Goal: Find contact information: Obtain details needed to contact an individual or organization

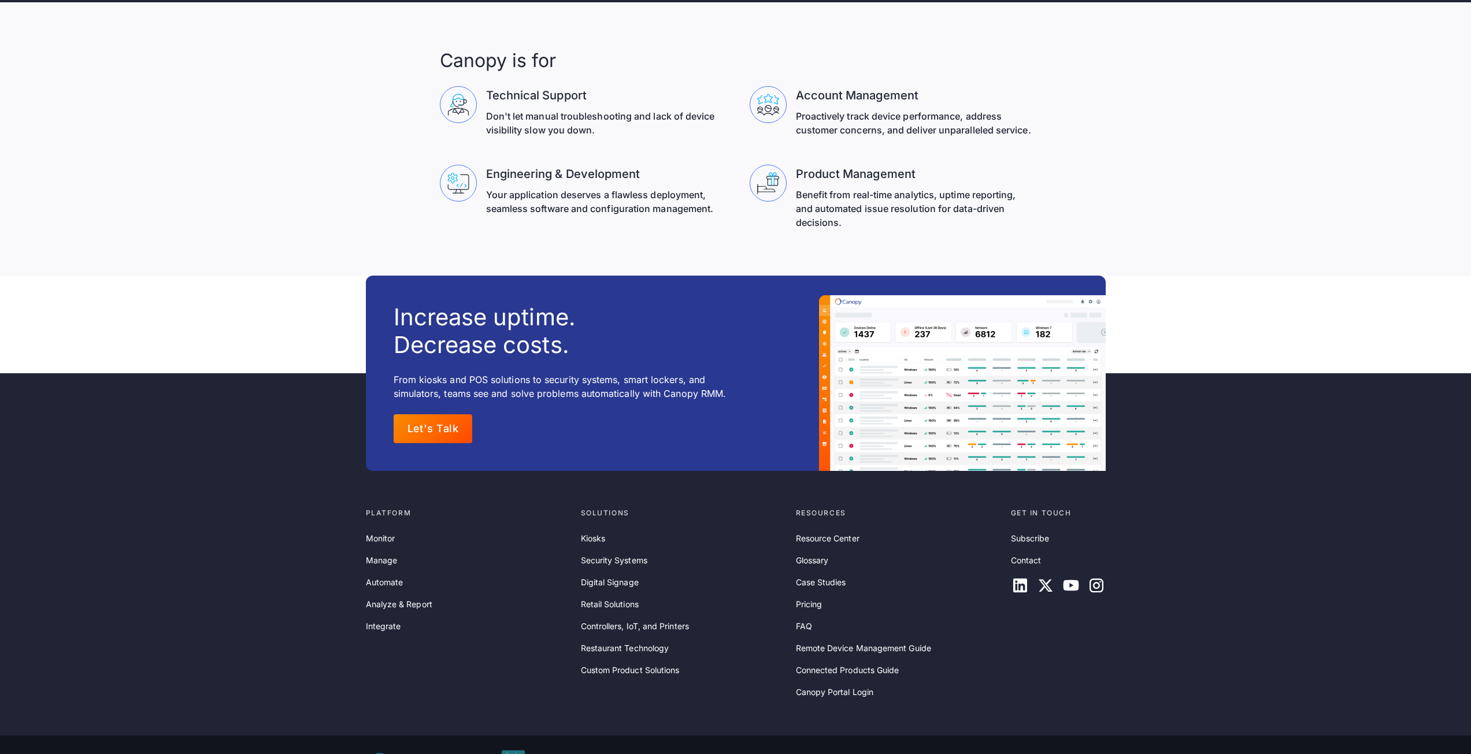
scroll to position [3715, 0]
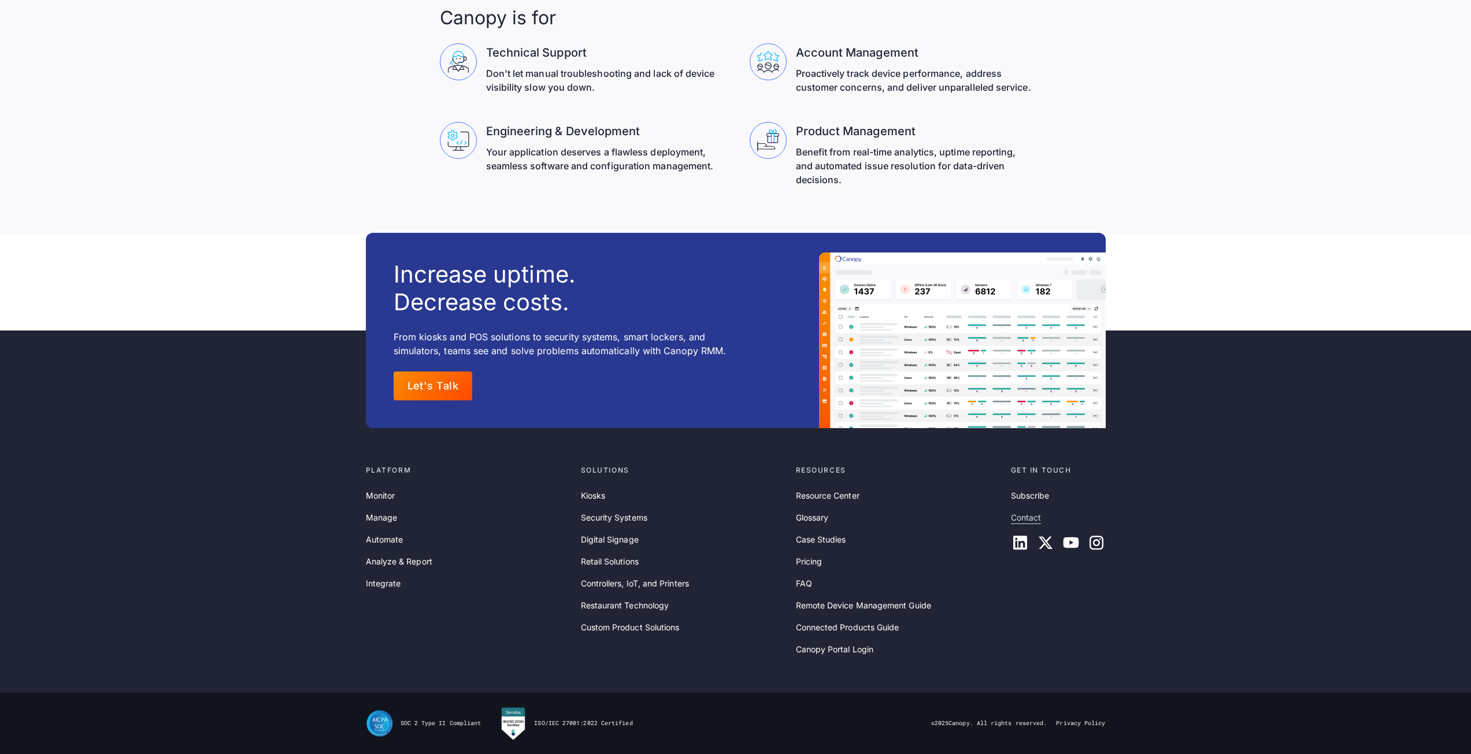
click at [1023, 519] on link "Contact" at bounding box center [1026, 517] width 31 height 13
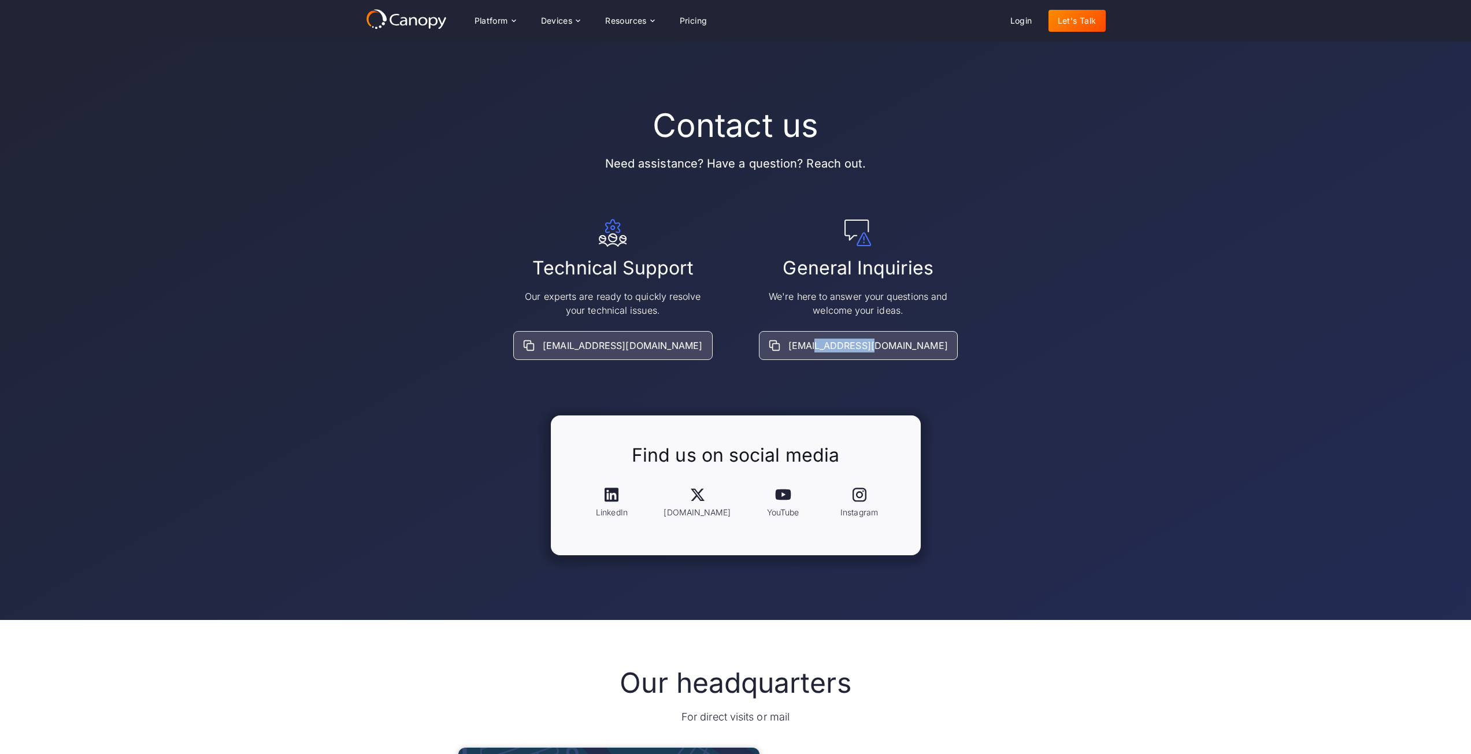
drag, startPoint x: 899, startPoint y: 365, endPoint x: 838, endPoint y: 363, distance: 60.7
click at [838, 363] on div "Contact us Need assistance? Have a question? Reach out. Technical Support Our e…" at bounding box center [736, 330] width 740 height 449
click at [910, 391] on div "Contact us Need assistance? Have a question? Reach out. Technical Support Our e…" at bounding box center [736, 330] width 740 height 449
click at [975, 422] on div "Contact us Need assistance? Have a question? Reach out. Technical Support Our e…" at bounding box center [736, 330] width 740 height 449
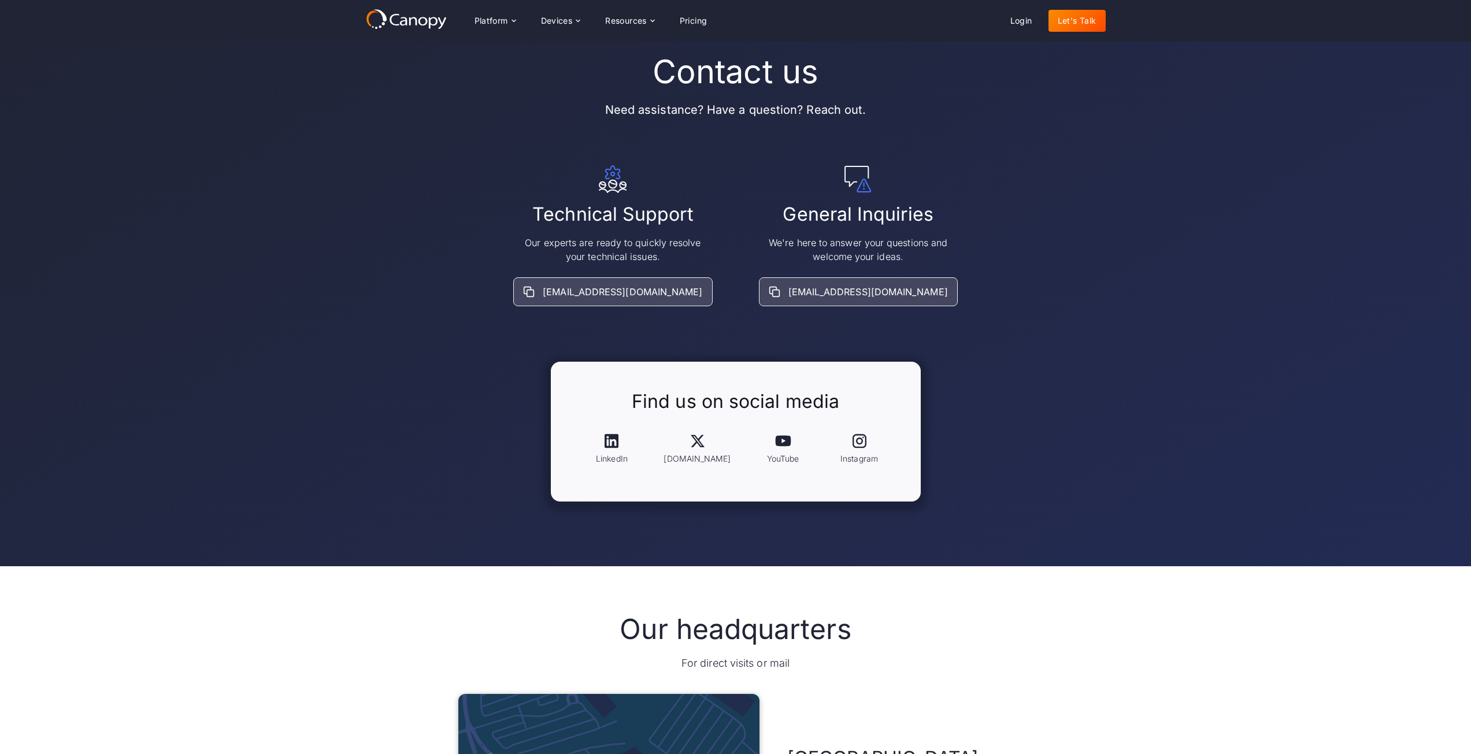
scroll to position [58, 0]
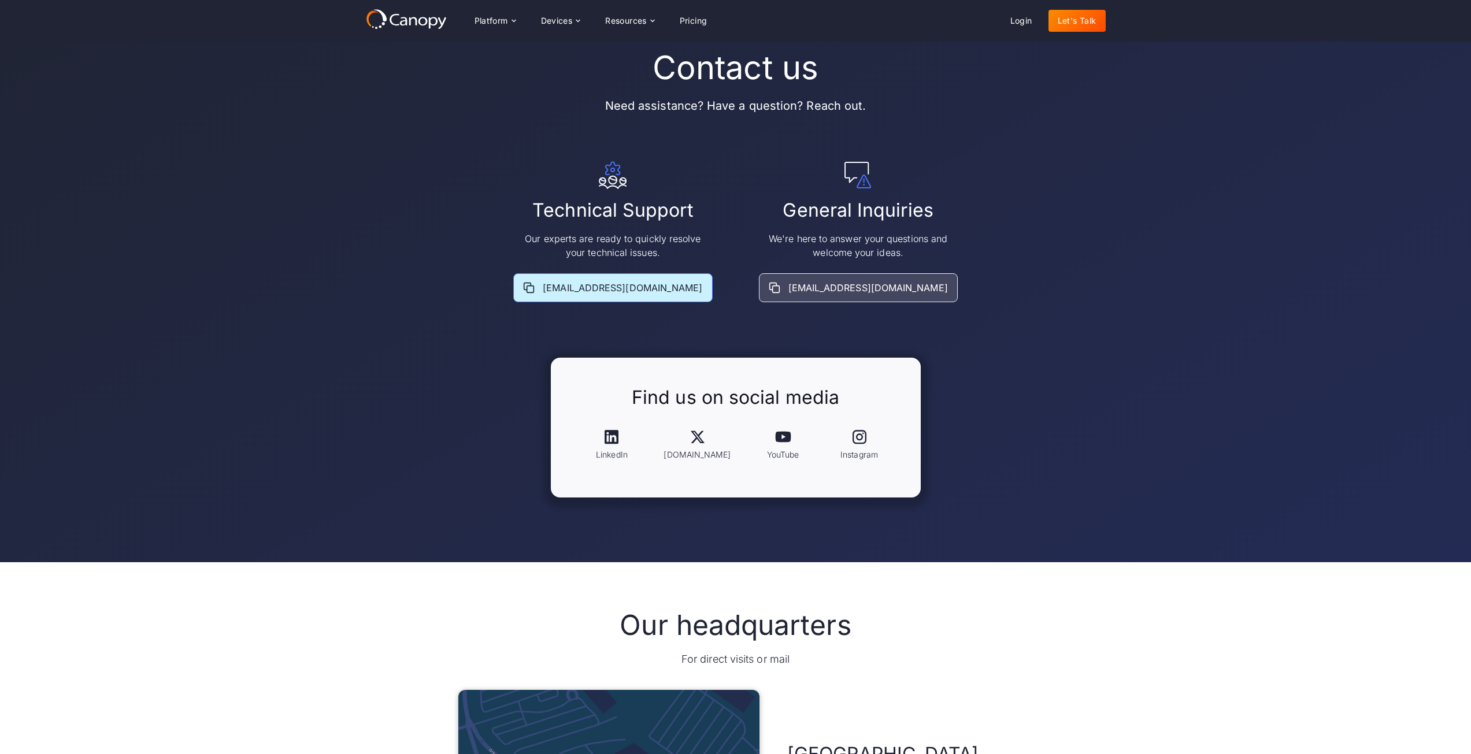
click at [628, 289] on div "[EMAIL_ADDRESS][DOMAIN_NAME]" at bounding box center [622, 288] width 159 height 14
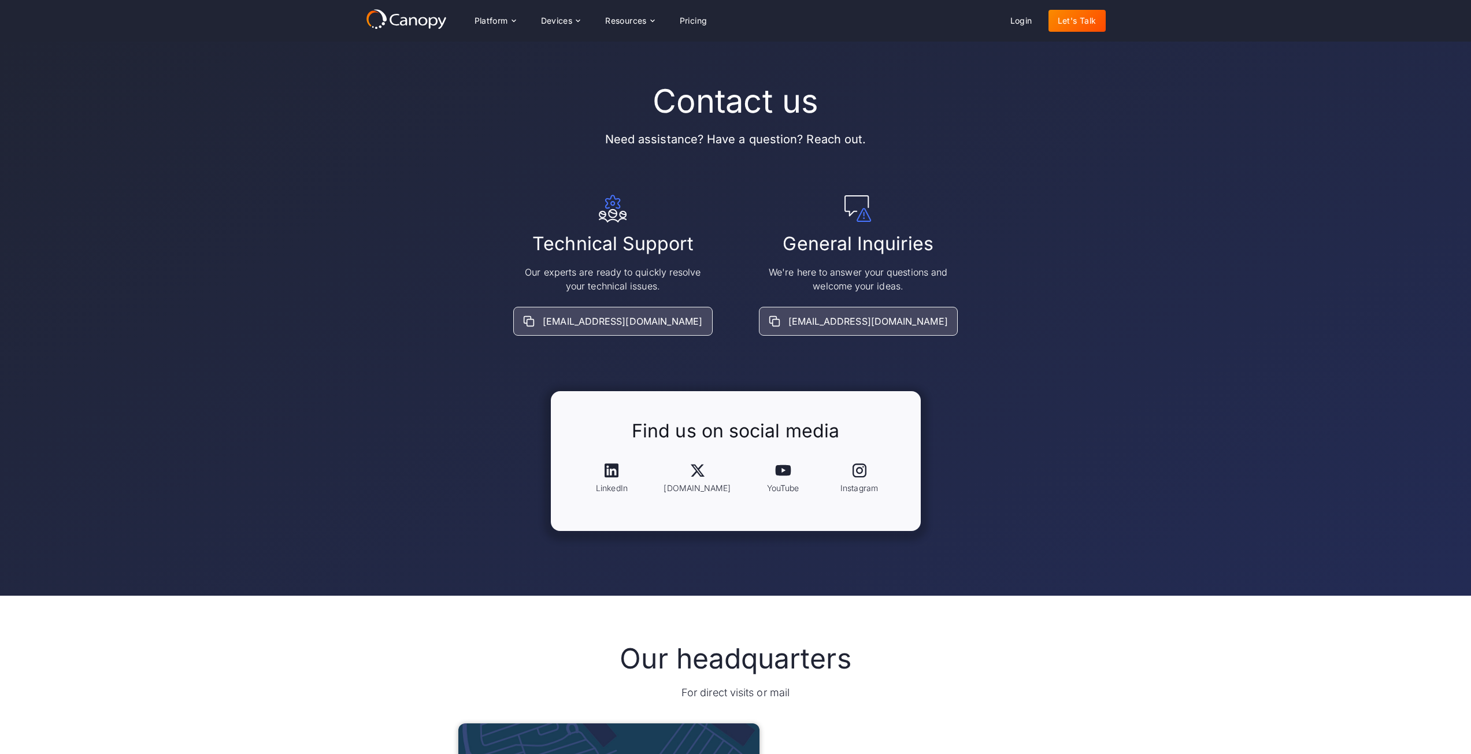
scroll to position [58, 0]
